Goal: Find specific page/section: Find specific page/section

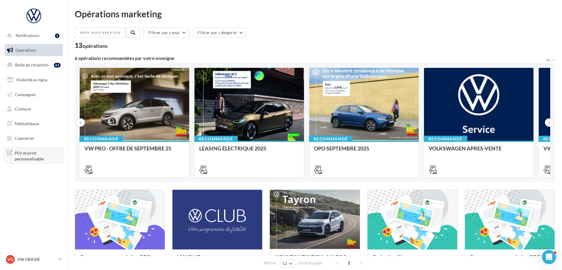
click at [35, 161] on span "PLV et print personnalisable" at bounding box center [38, 155] width 46 height 13
click at [21, 154] on span "PLV et print personnalisable" at bounding box center [38, 155] width 46 height 13
click at [95, 34] on input "text" at bounding box center [101, 33] width 52 height 10
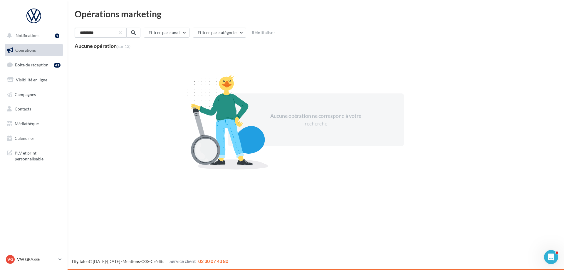
type input "*********"
click at [97, 45] on div "Aucune opération (sur 13)" at bounding box center [103, 45] width 56 height 5
click at [26, 125] on span "Médiathèque" at bounding box center [27, 123] width 24 height 5
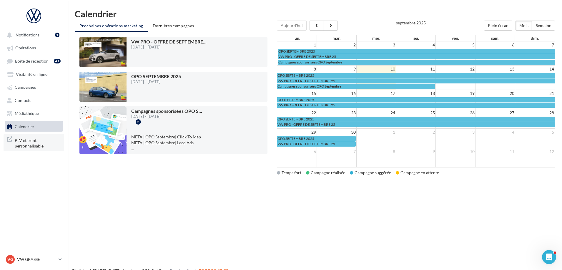
click at [29, 143] on span "PLV et print personnalisable" at bounding box center [38, 142] width 46 height 13
click at [21, 74] on span "Visibilité en ligne" at bounding box center [31, 74] width 31 height 5
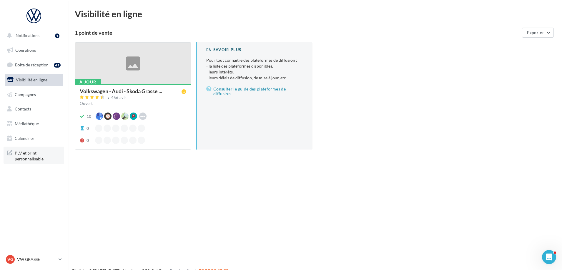
click at [34, 155] on span "PLV et print personnalisable" at bounding box center [38, 155] width 46 height 13
